Goal: Use online tool/utility: Utilize a website feature to perform a specific function

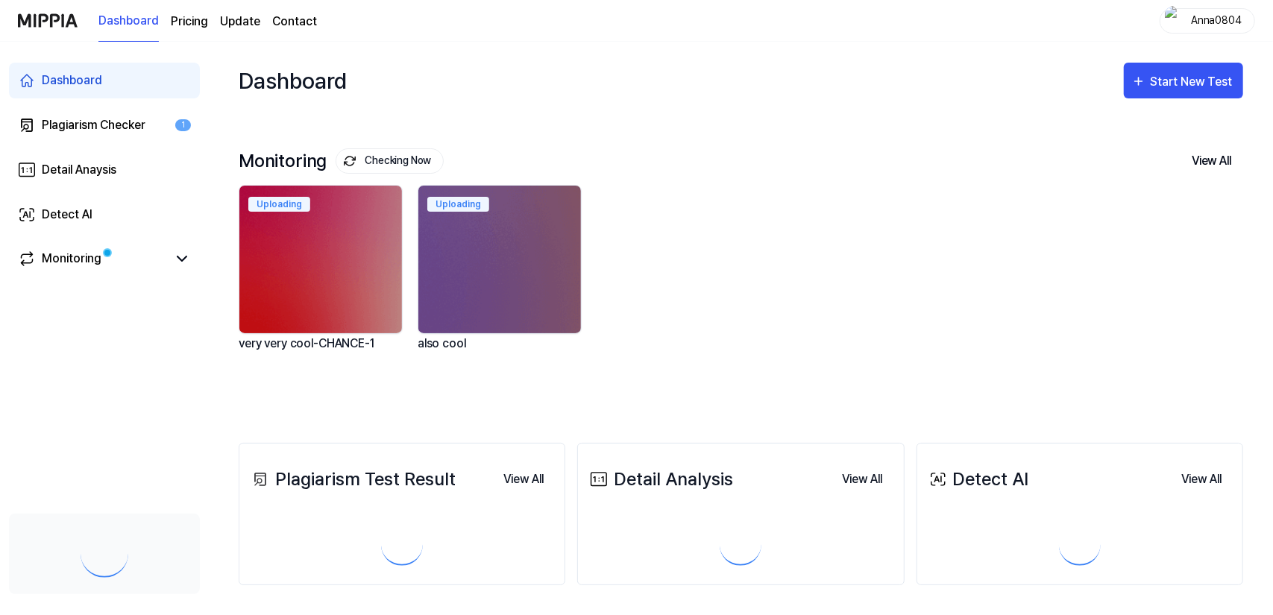
click at [1152, 80] on div "Start New Test" at bounding box center [1193, 81] width 85 height 19
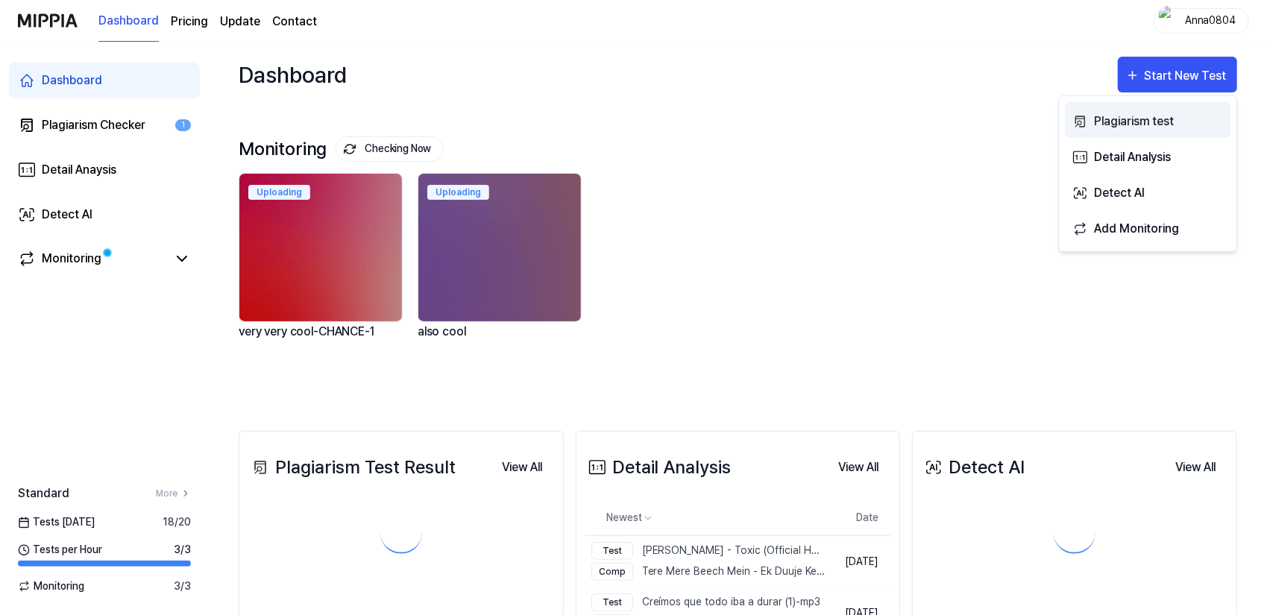
click at [1144, 120] on div "Plagiarism test" at bounding box center [1159, 121] width 130 height 19
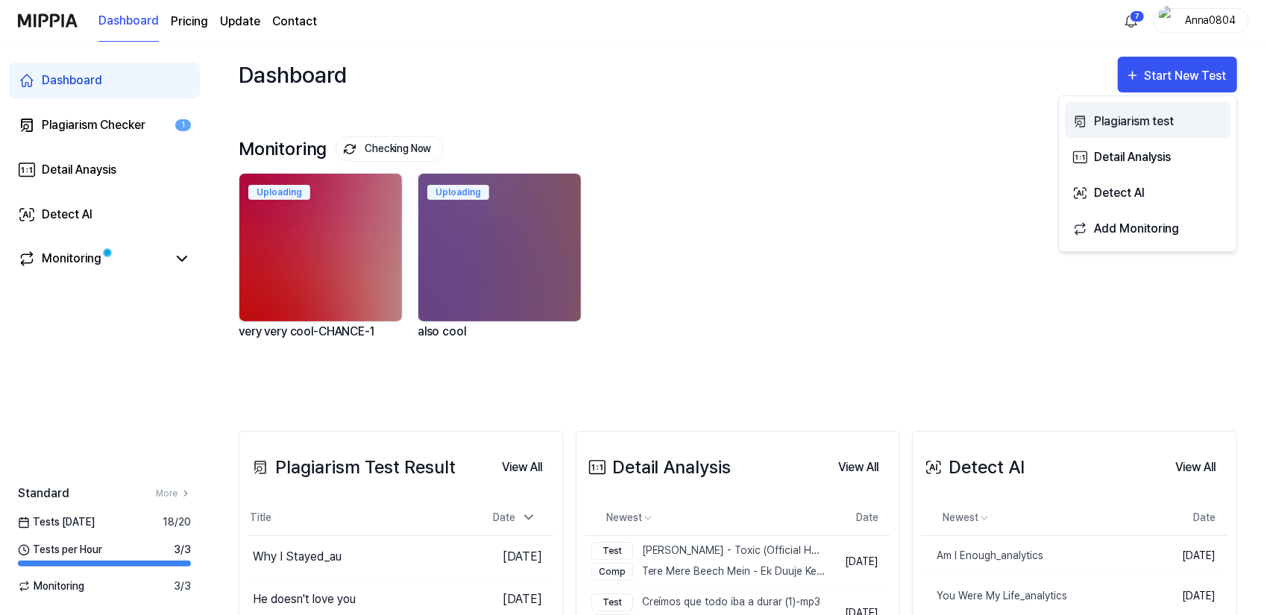
click at [1126, 116] on div "Plagiarism test" at bounding box center [1159, 121] width 130 height 19
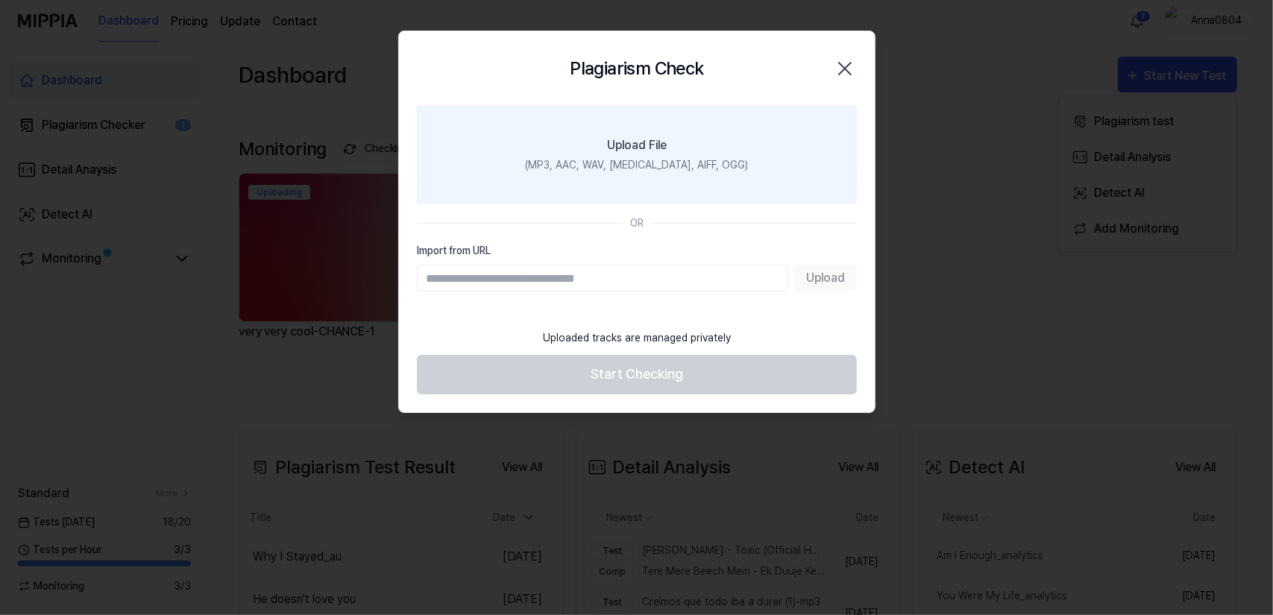
click at [604, 159] on div "(MP3, AAC, WAV, [MEDICAL_DATA], AIFF, OGG)" at bounding box center [636, 165] width 223 height 16
click at [0, 0] on input "Upload File (MP3, AAC, WAV, [MEDICAL_DATA], AIFF, OGG)" at bounding box center [0, 0] width 0 height 0
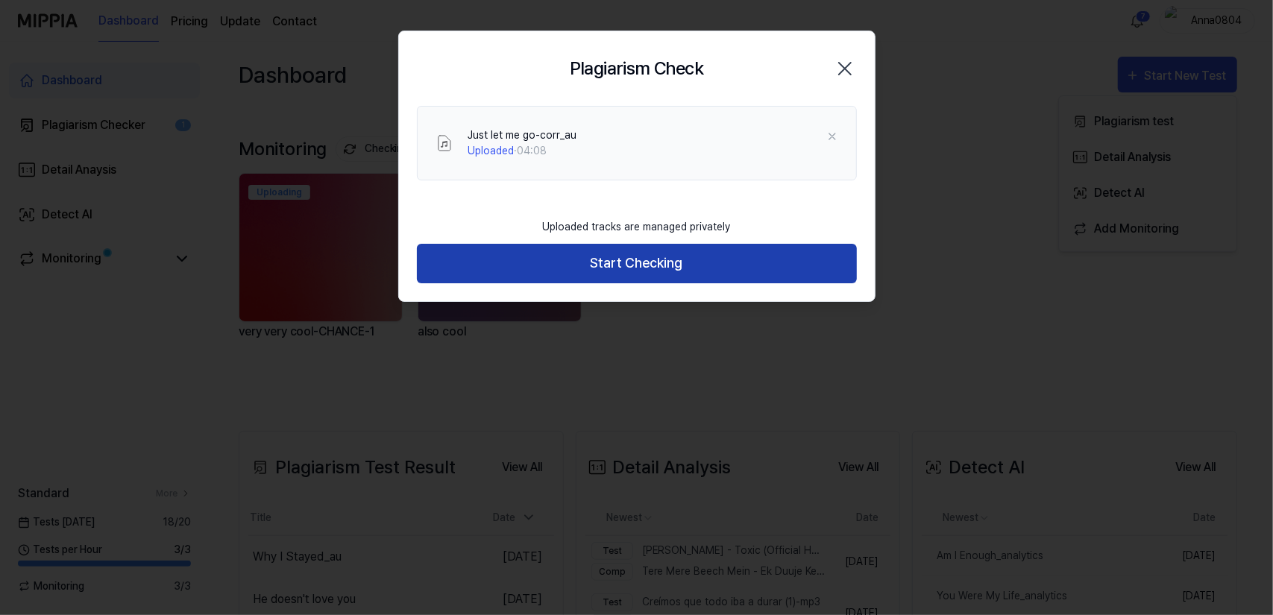
click at [663, 267] on button "Start Checking" at bounding box center [637, 264] width 440 height 40
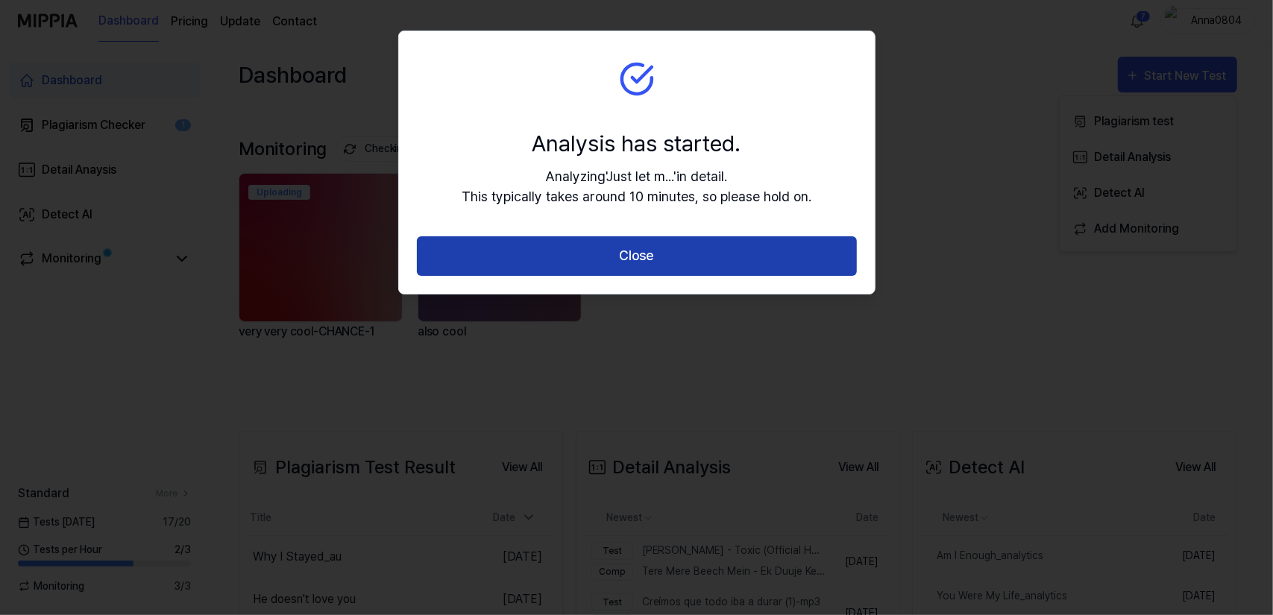
click at [663, 269] on button "Close" at bounding box center [637, 256] width 440 height 40
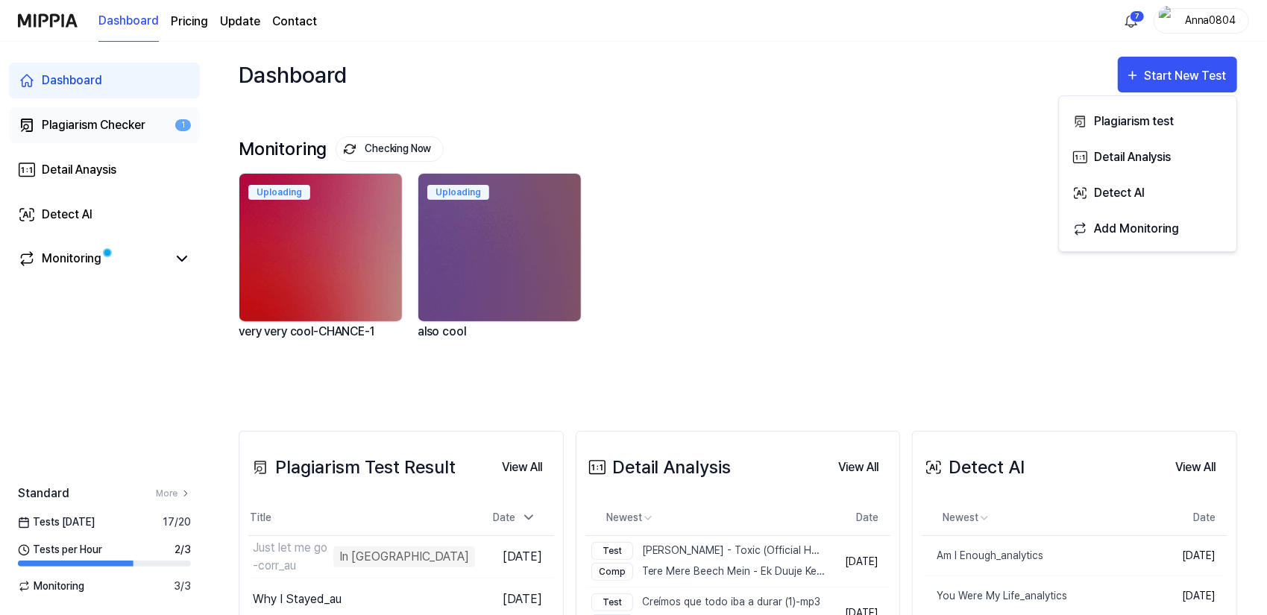
click at [101, 116] on div "Plagiarism Checker" at bounding box center [94, 125] width 104 height 18
click at [141, 122] on div "Plagiarism Checker" at bounding box center [94, 125] width 104 height 18
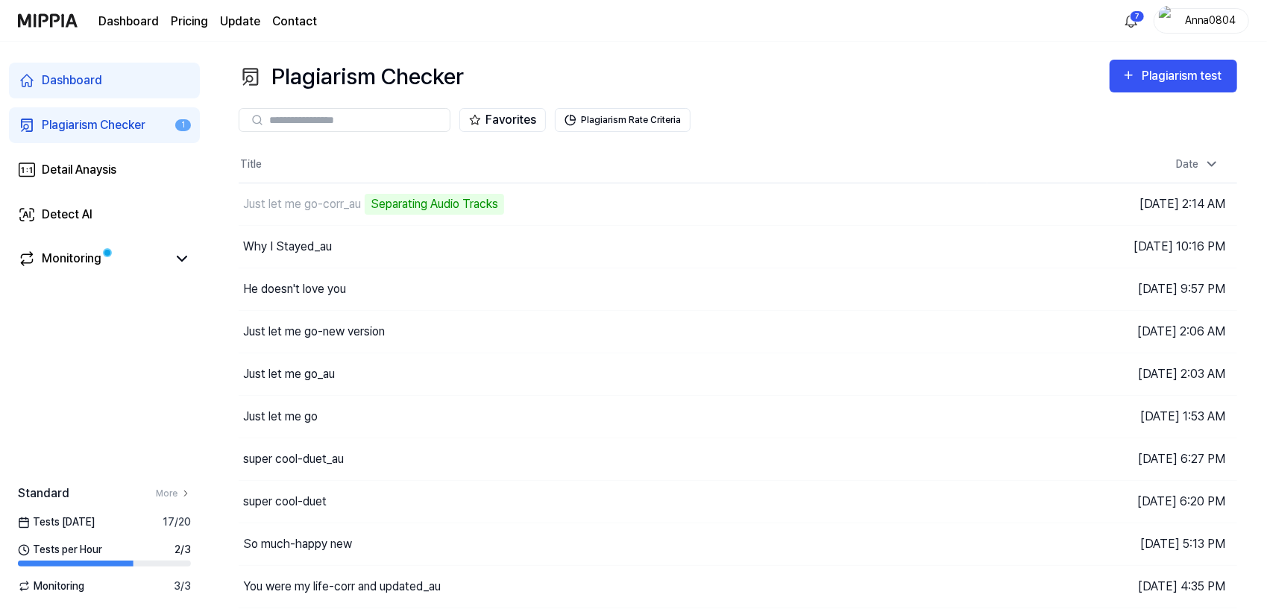
click at [945, 68] on div "Plagiarism Checker Plagiarism test" at bounding box center [738, 77] width 999 height 34
click at [1178, 71] on div "Plagiarism test" at bounding box center [1184, 75] width 84 height 19
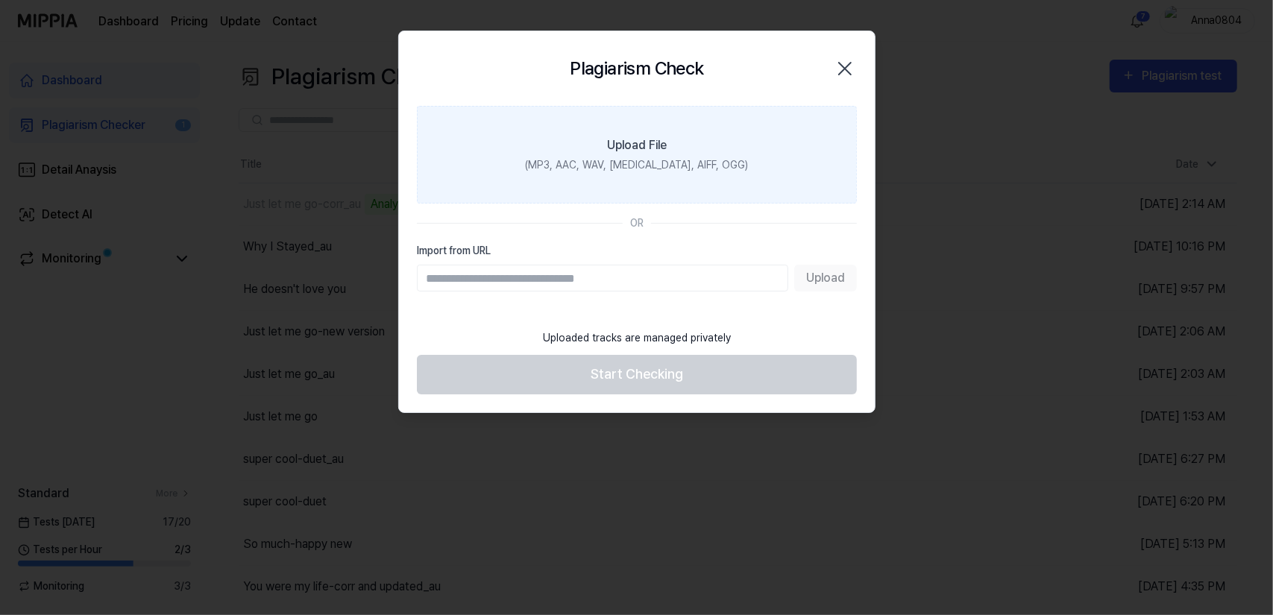
click at [633, 163] on div "(MP3, AAC, WAV, [MEDICAL_DATA], AIFF, OGG)" at bounding box center [636, 165] width 223 height 16
click at [0, 0] on input "Upload File (MP3, AAC, WAV, [MEDICAL_DATA], AIFF, OGG)" at bounding box center [0, 0] width 0 height 0
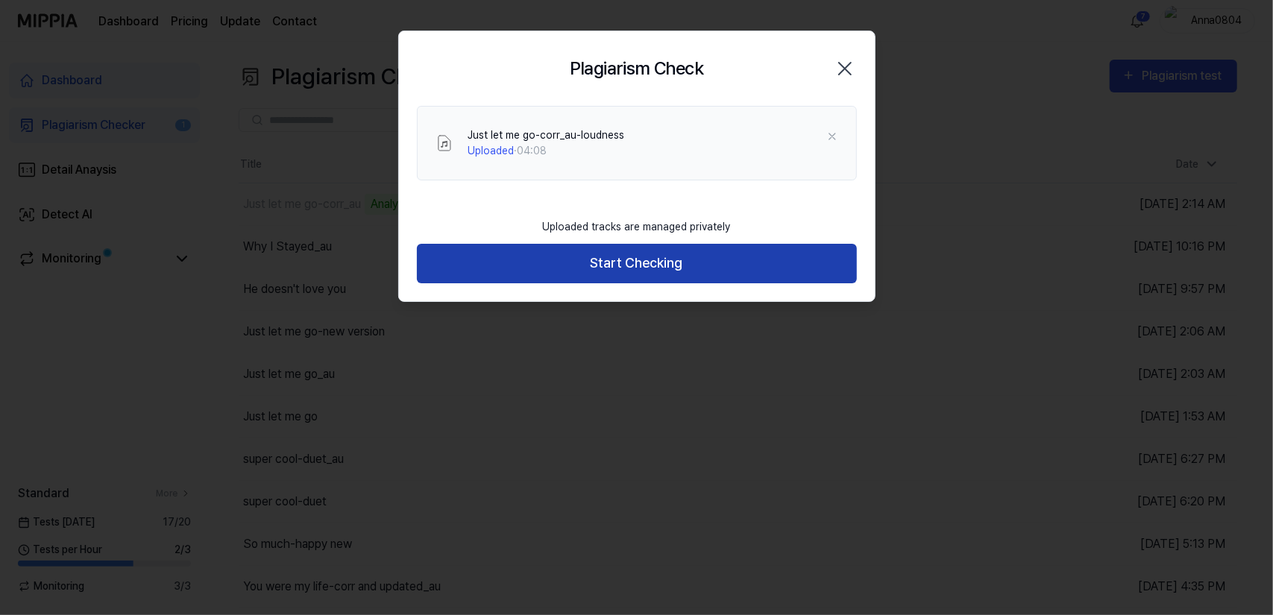
click at [680, 266] on button "Start Checking" at bounding box center [637, 264] width 440 height 40
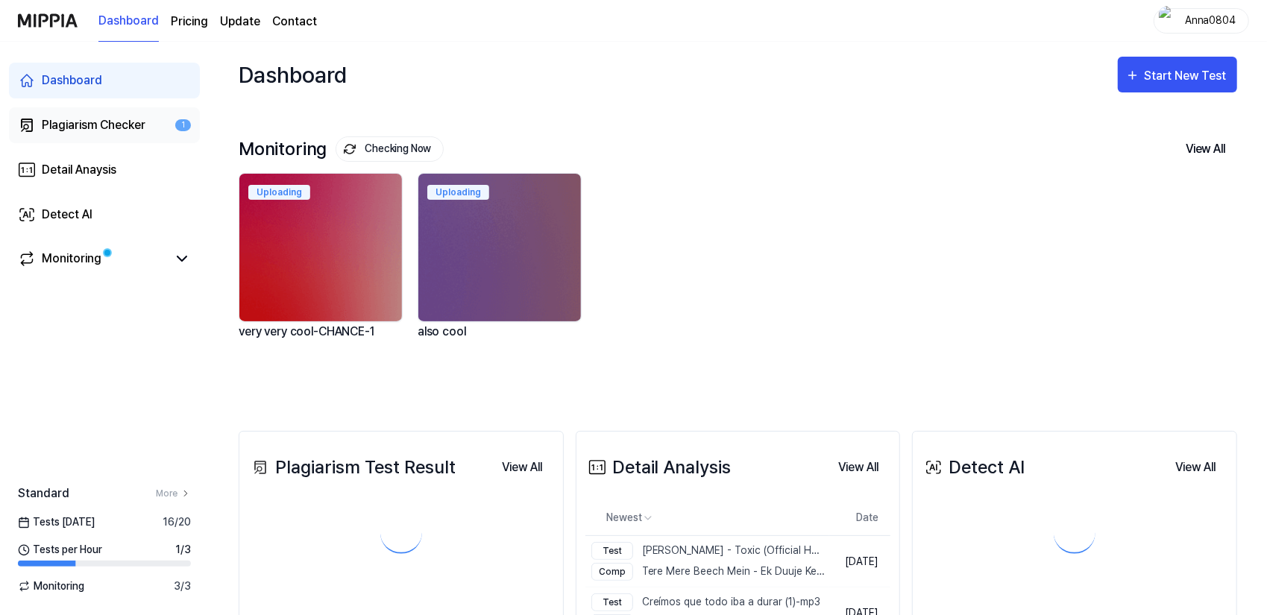
click at [139, 125] on div "Plagiarism Checker" at bounding box center [94, 125] width 104 height 18
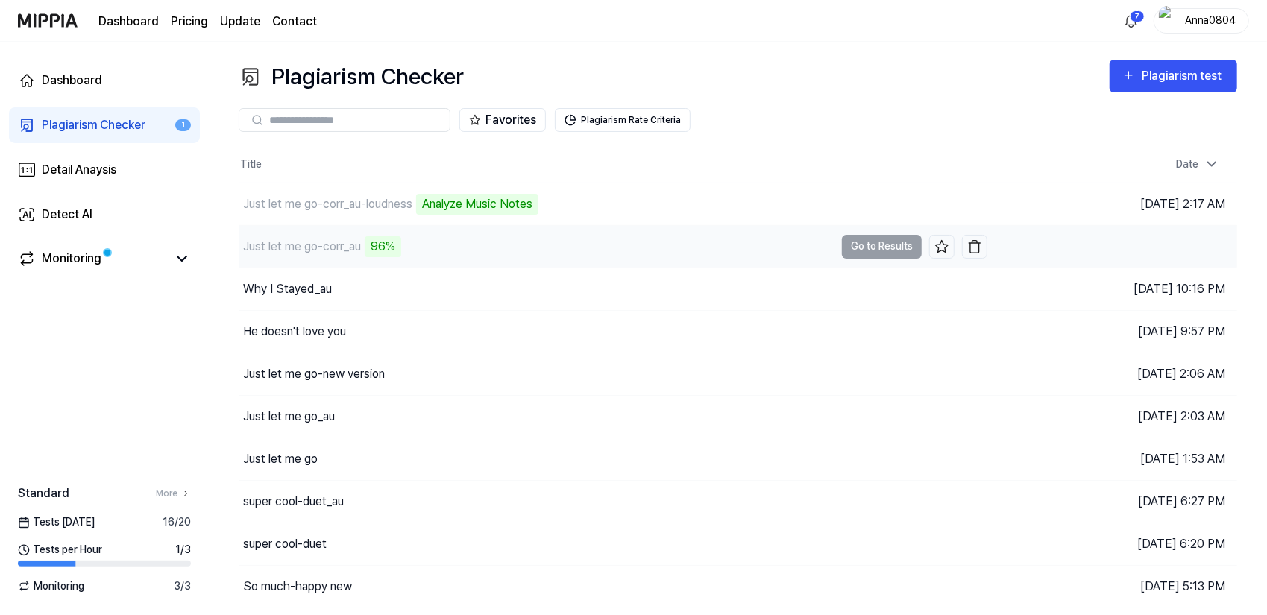
click at [342, 244] on div "Just let me go-corr_au" at bounding box center [302, 247] width 118 height 18
click at [305, 244] on div "Just let me go-corr_au" at bounding box center [302, 247] width 118 height 18
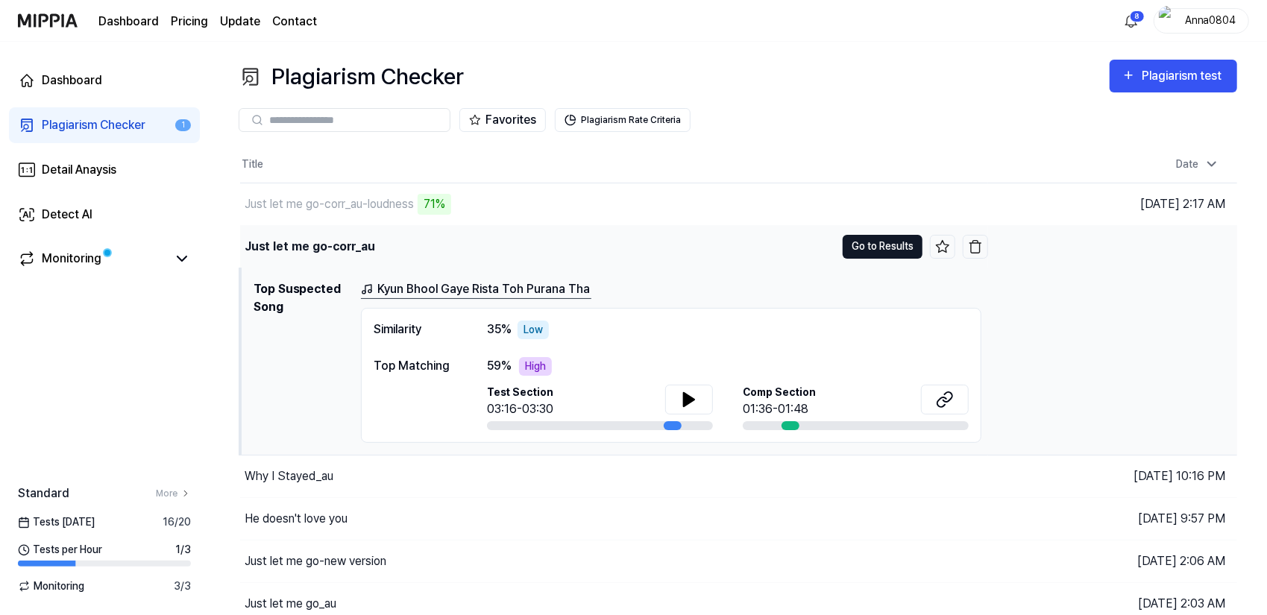
click at [858, 244] on button "Go to Results" at bounding box center [883, 247] width 80 height 24
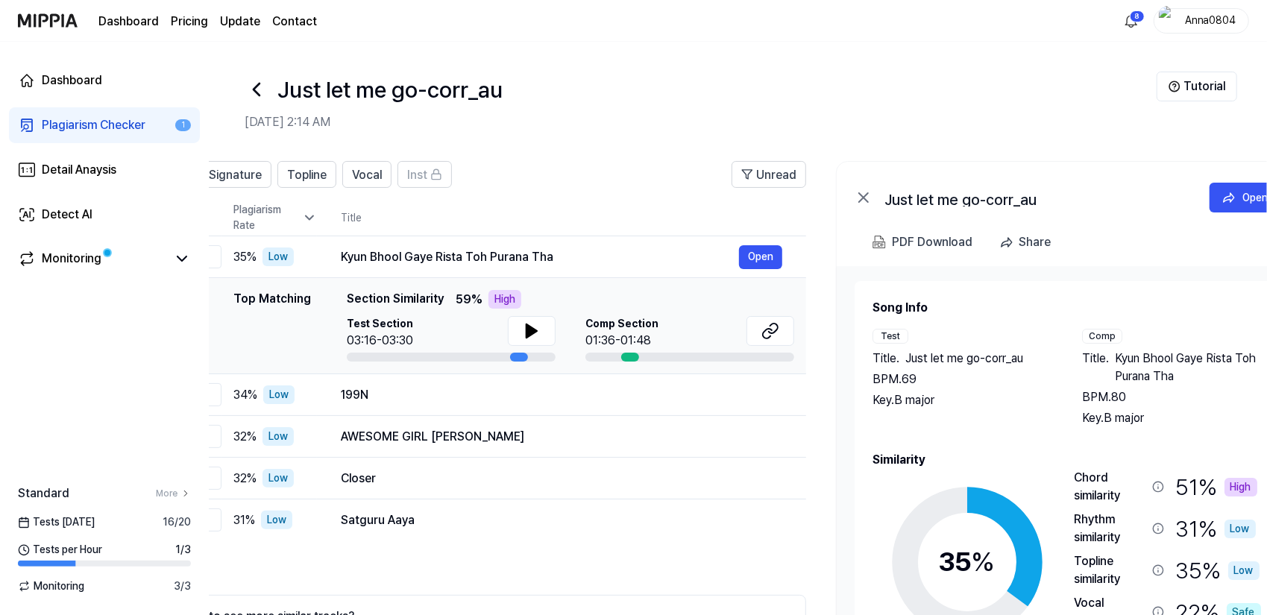
scroll to position [0, 143]
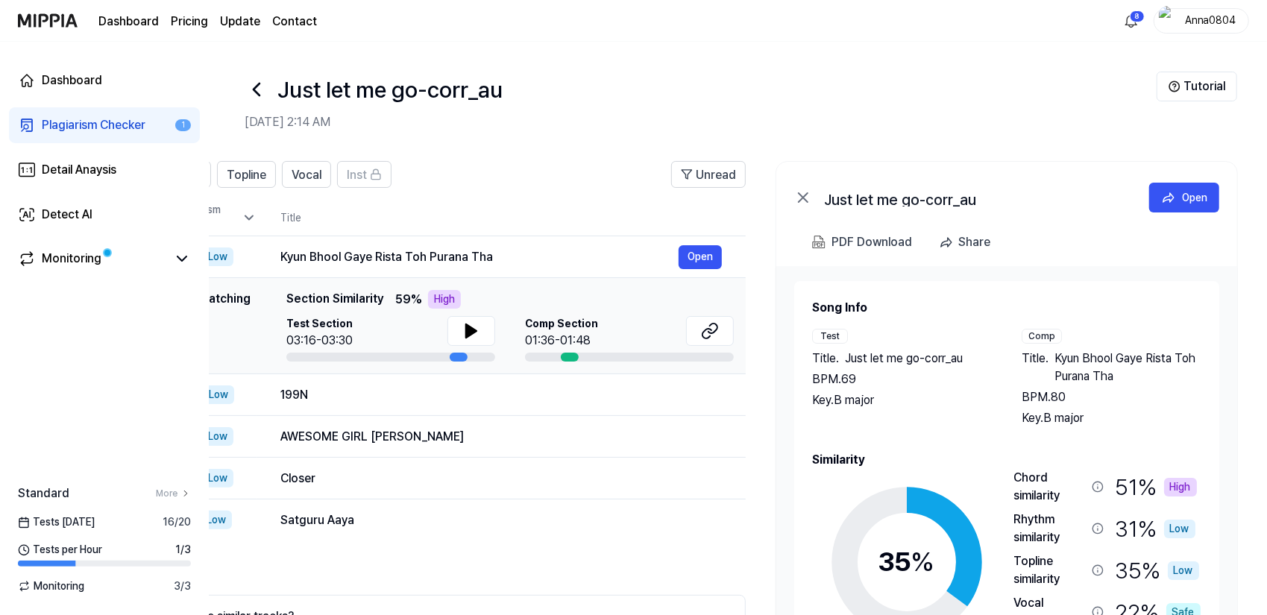
drag, startPoint x: 1129, startPoint y: 310, endPoint x: 971, endPoint y: 317, distance: 158.3
click at [971, 317] on div "Song Info Test Title . Just let me go-corr_au BPM. 69 Key. B major Comp Title .…" at bounding box center [1006, 363] width 389 height 128
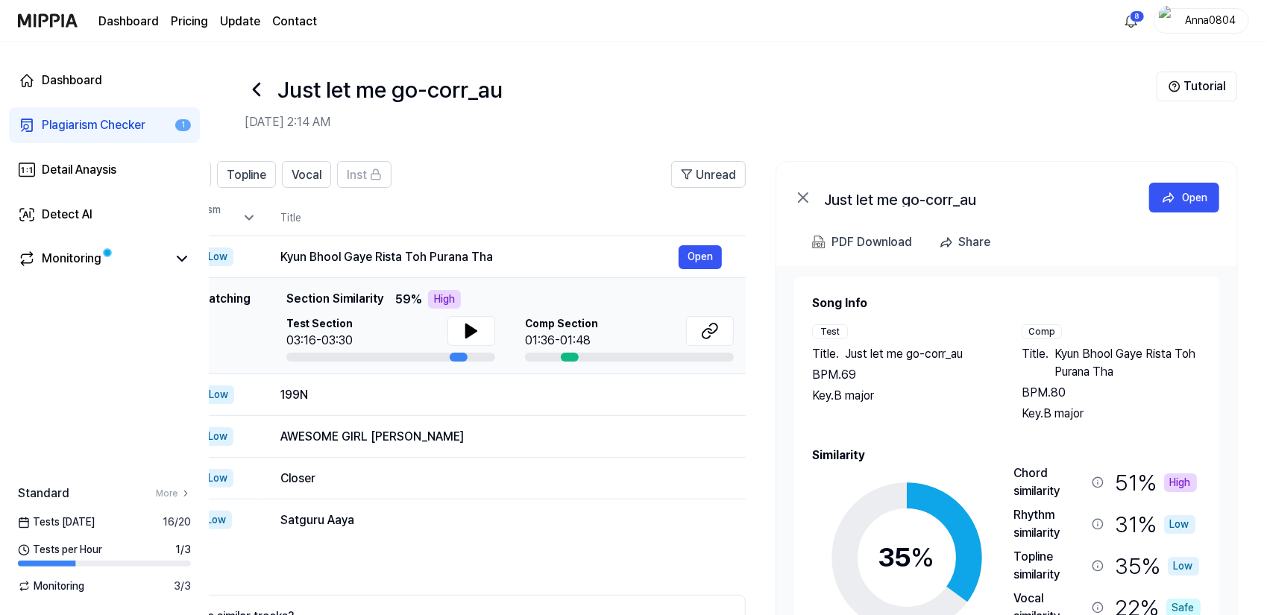
scroll to position [0, 0]
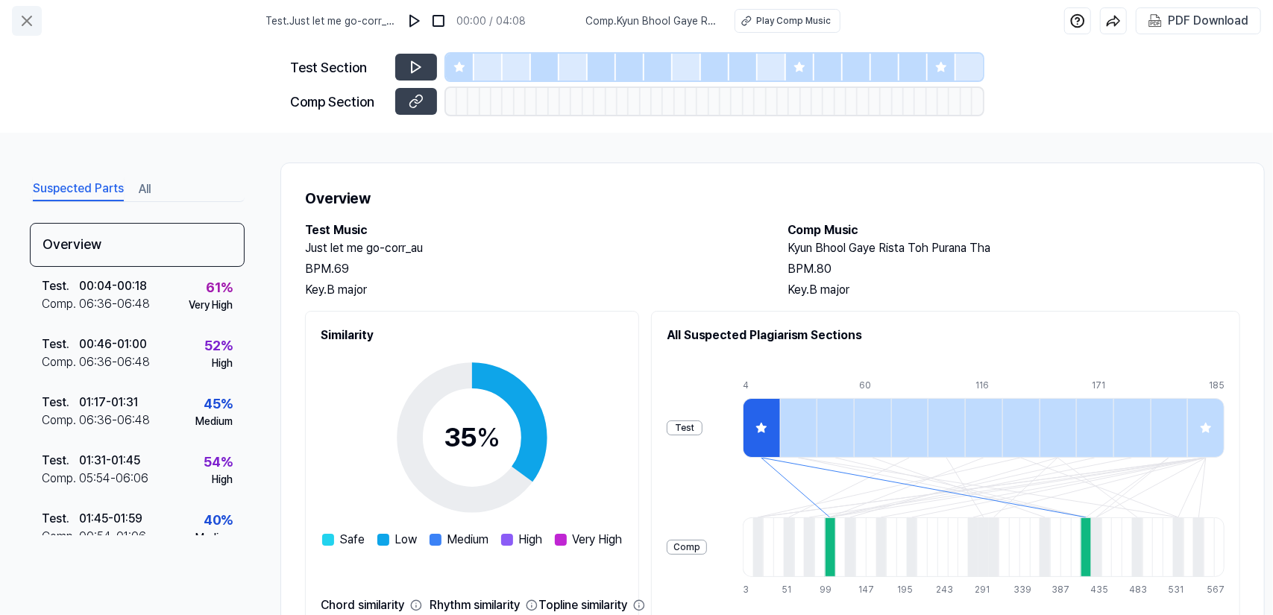
click at [26, 14] on icon at bounding box center [27, 21] width 18 height 18
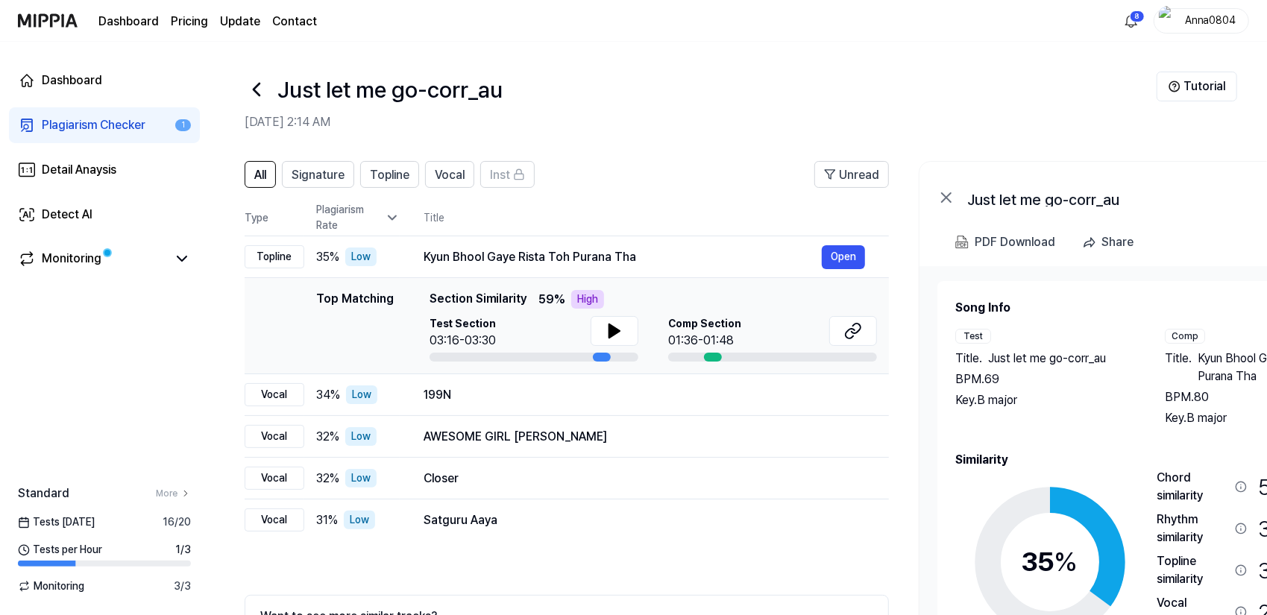
click at [119, 120] on div "Plagiarism Checker" at bounding box center [94, 125] width 104 height 18
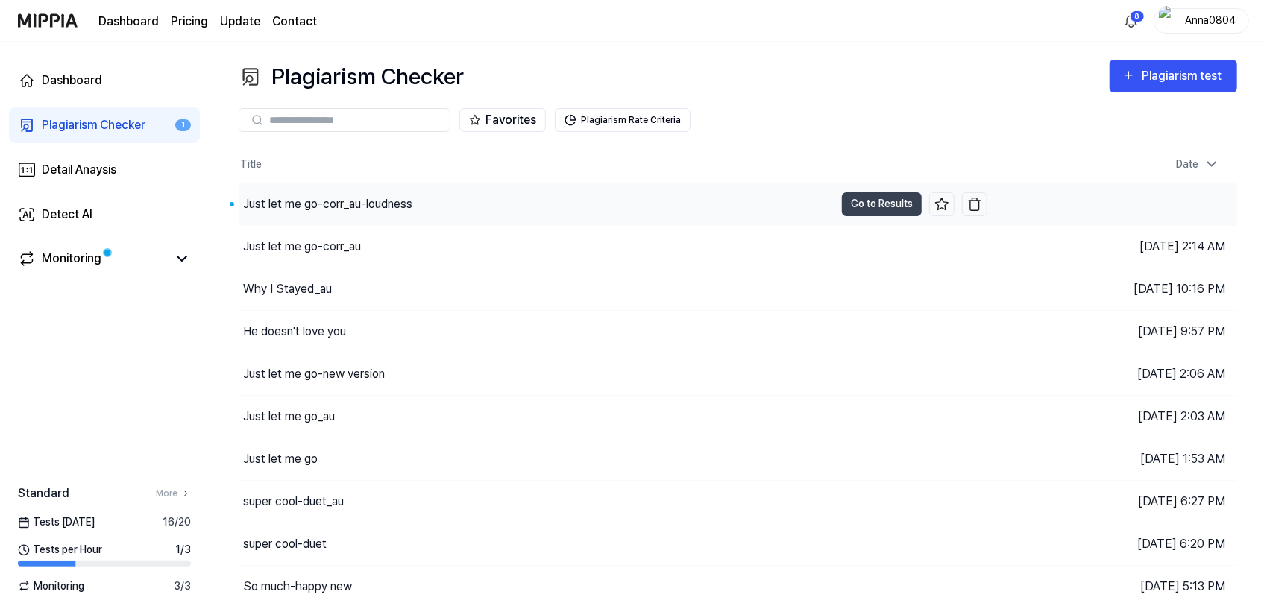
click at [326, 192] on div "Just let me go-corr_au-loudness" at bounding box center [537, 204] width 596 height 42
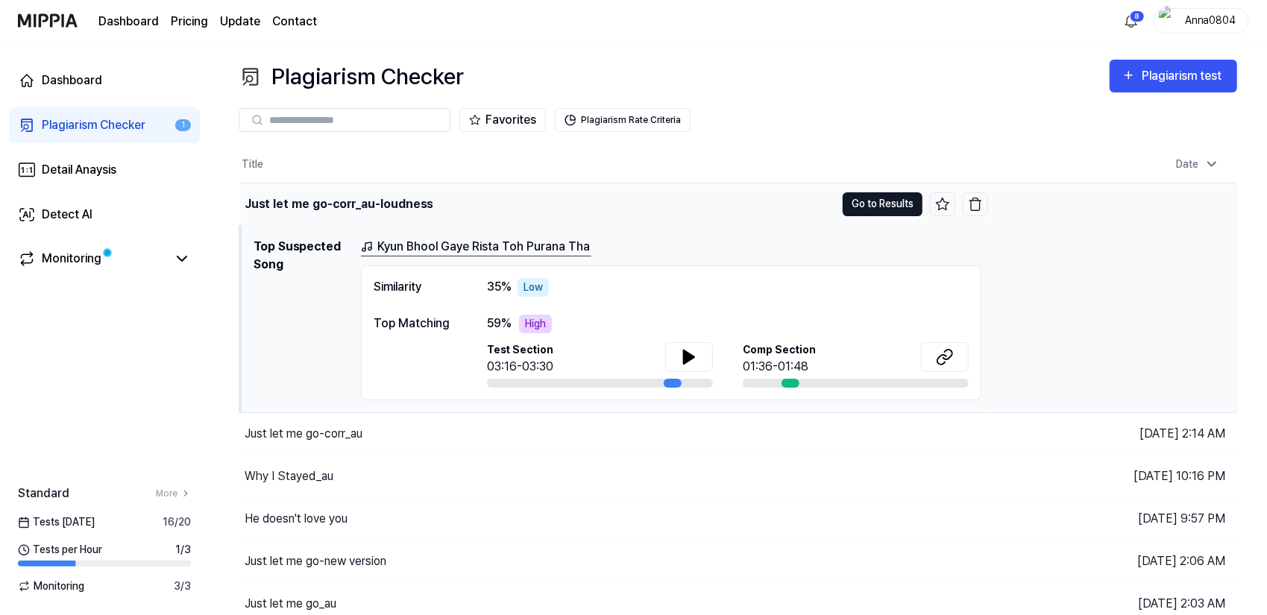
click at [870, 197] on button "Go to Results" at bounding box center [883, 204] width 80 height 24
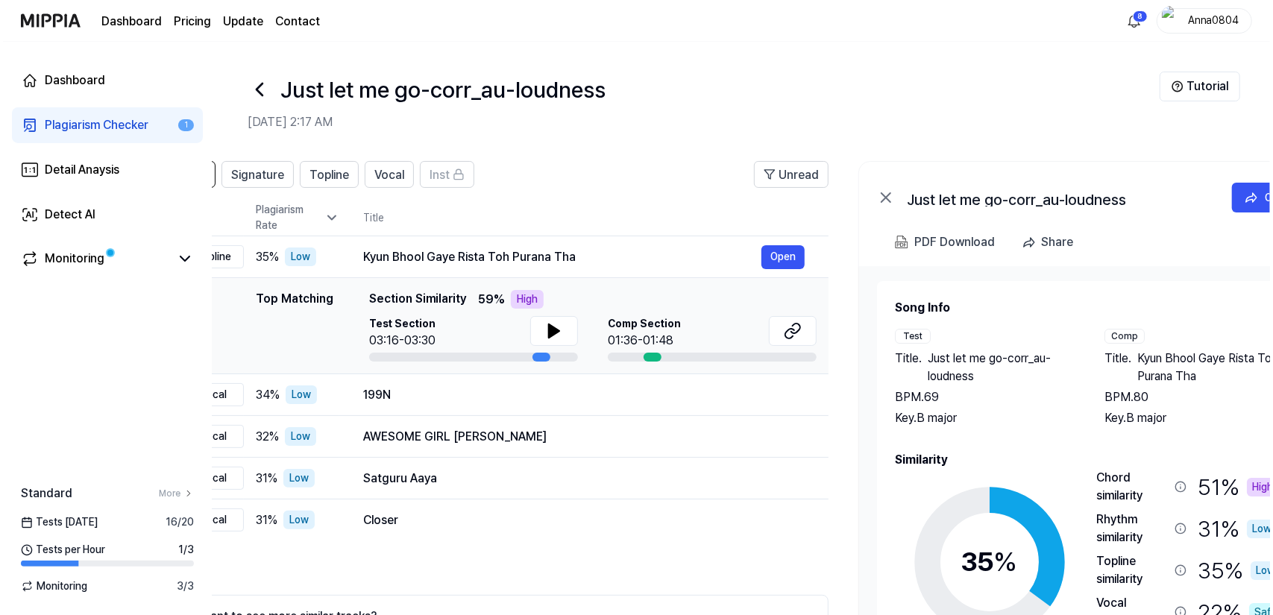
scroll to position [0, 63]
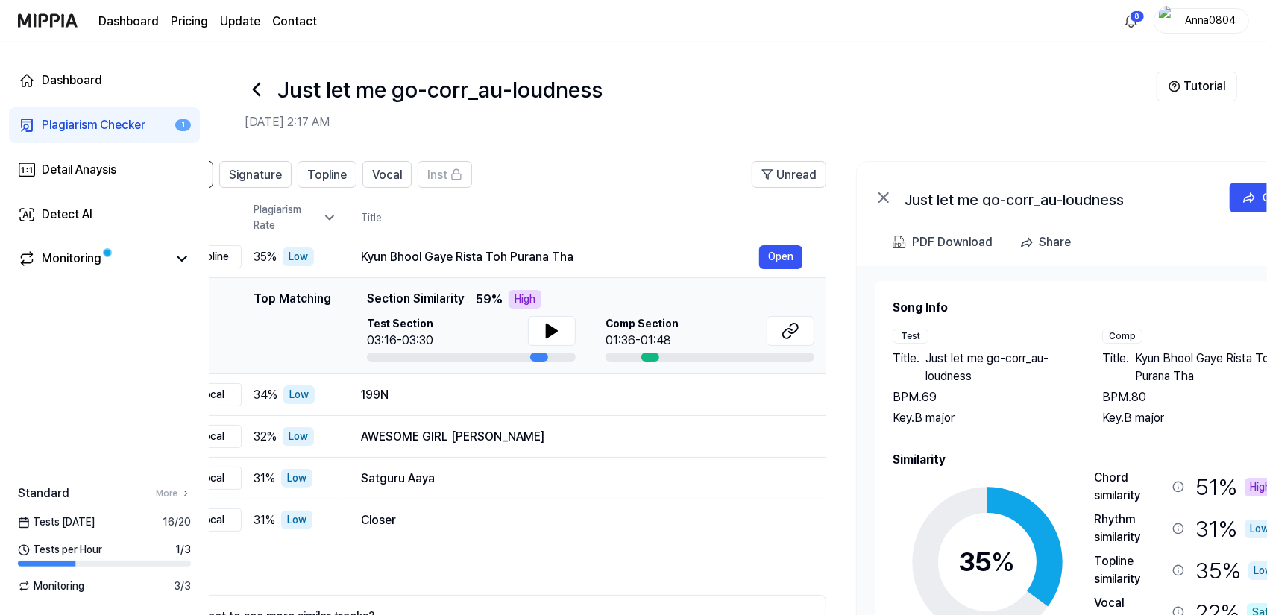
drag, startPoint x: 1096, startPoint y: 357, endPoint x: 1033, endPoint y: 362, distance: 62.8
click at [1033, 362] on span "Just let me go-corr_au-loudness" at bounding box center [999, 368] width 147 height 36
